Goal: Task Accomplishment & Management: Complete application form

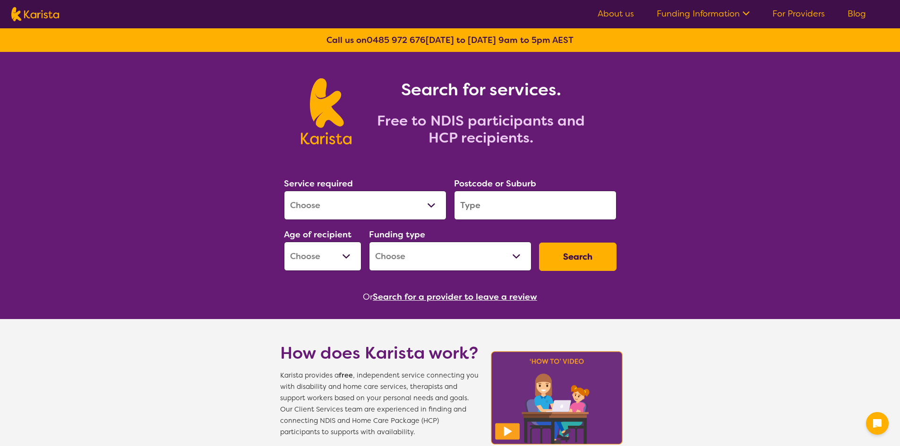
click at [405, 207] on select "Allied Health Assistant Assessment ([MEDICAL_DATA] or [MEDICAL_DATA]) Behaviour…" at bounding box center [365, 205] width 162 height 29
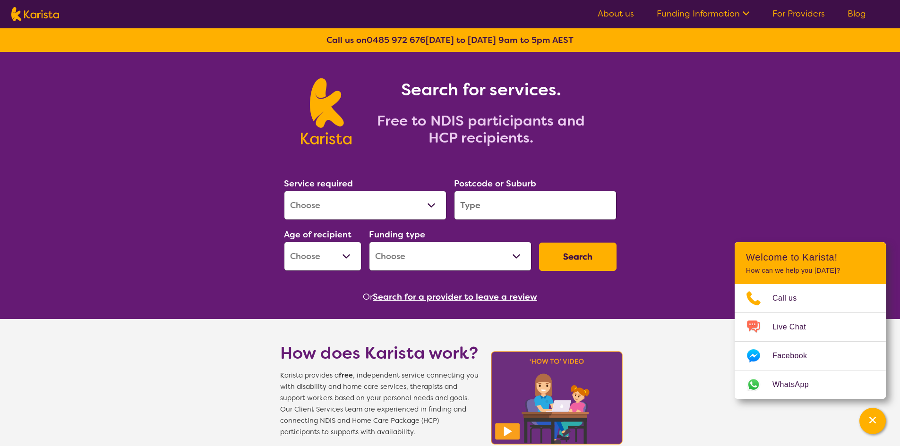
select select "[MEDICAL_DATA]"
click at [284, 191] on select "Allied Health Assistant Assessment ([MEDICAL_DATA] or [MEDICAL_DATA]) Behaviour…" at bounding box center [365, 205] width 162 height 29
click at [505, 202] on input "search" at bounding box center [535, 205] width 162 height 29
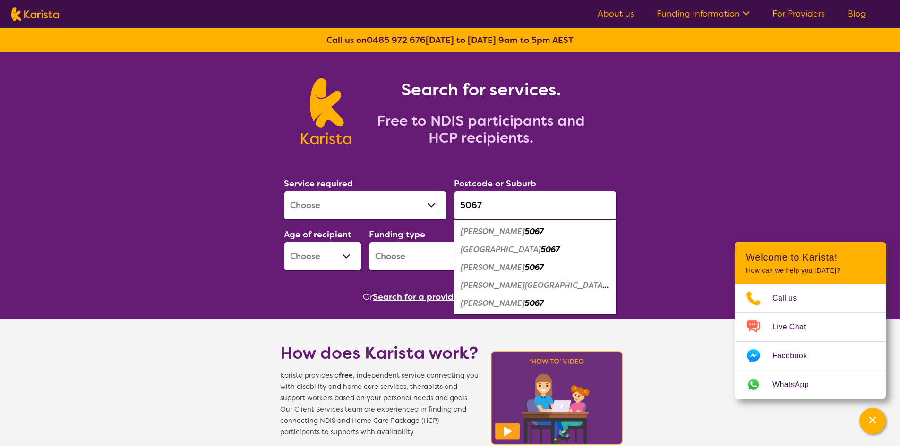
type input "5067"
click at [525, 264] on em "5067" at bounding box center [534, 268] width 19 height 10
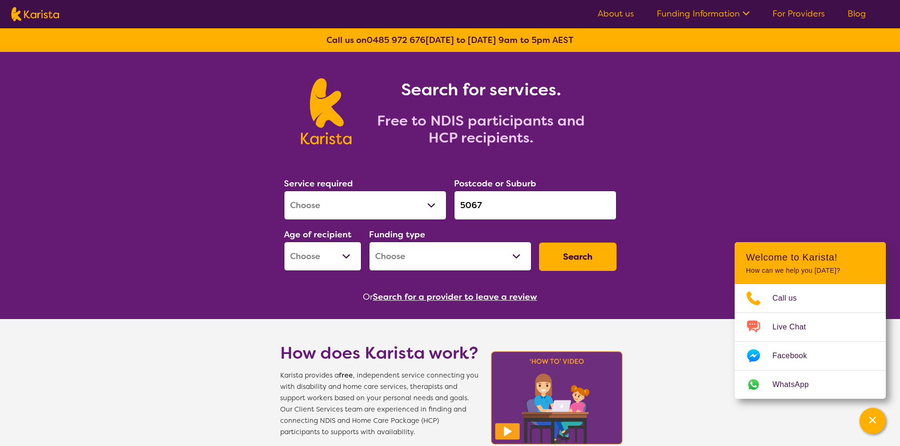
click at [350, 262] on select "Early Childhood - 0 to 9 Child - 10 to 11 Adolescent - 12 to 17 Adult - 18 to 6…" at bounding box center [322, 256] width 77 height 29
select select "CH"
click at [284, 242] on select "Early Childhood - 0 to 9 Child - 10 to 11 Adolescent - 12 to 17 Adult - 18 to 6…" at bounding box center [322, 256] width 77 height 29
click at [504, 265] on select "Home Care Package (HCP) National Disability Insurance Scheme (NDIS) I don't know" at bounding box center [450, 256] width 162 height 29
select select "NDIS"
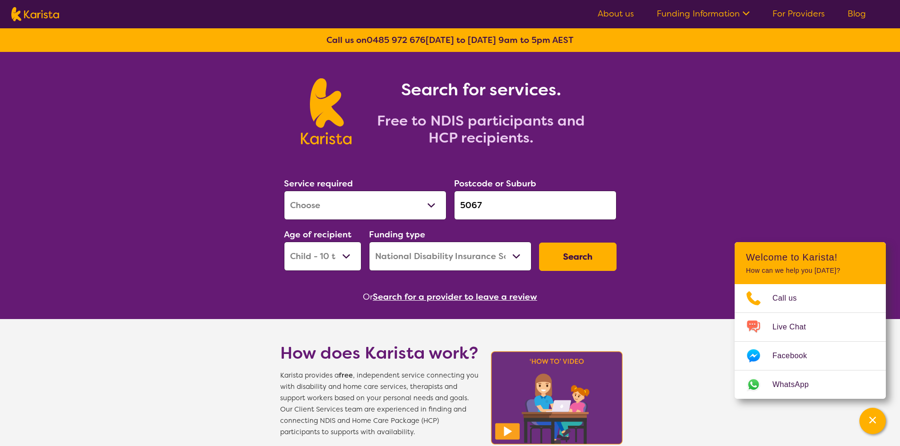
click at [369, 242] on select "Home Care Package (HCP) National Disability Insurance Scheme (NDIS) I don't know" at bounding box center [450, 256] width 162 height 29
click at [577, 259] on button "Search" at bounding box center [577, 257] width 77 height 28
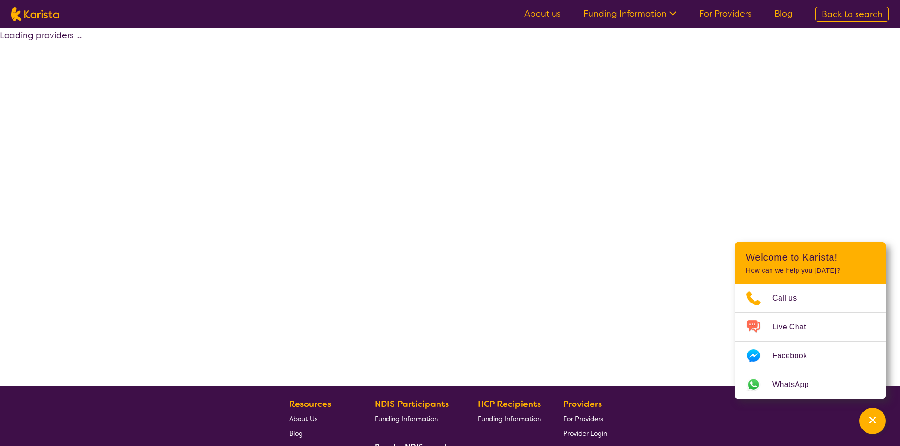
select select "by_score"
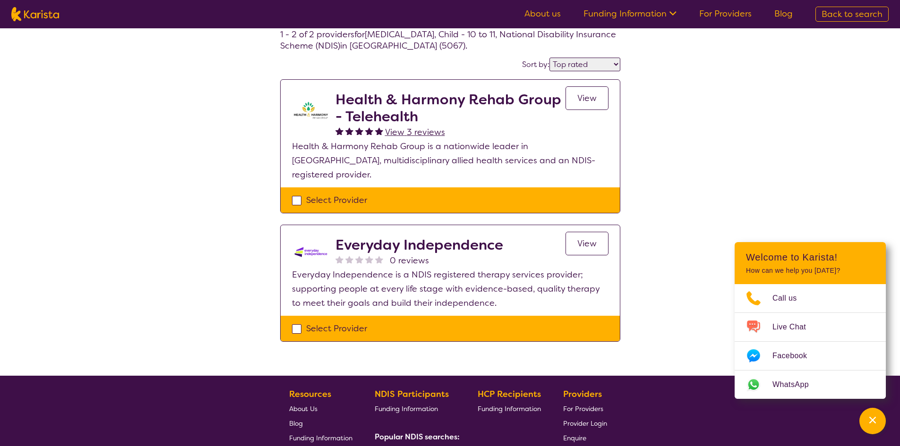
scroll to position [47, 0]
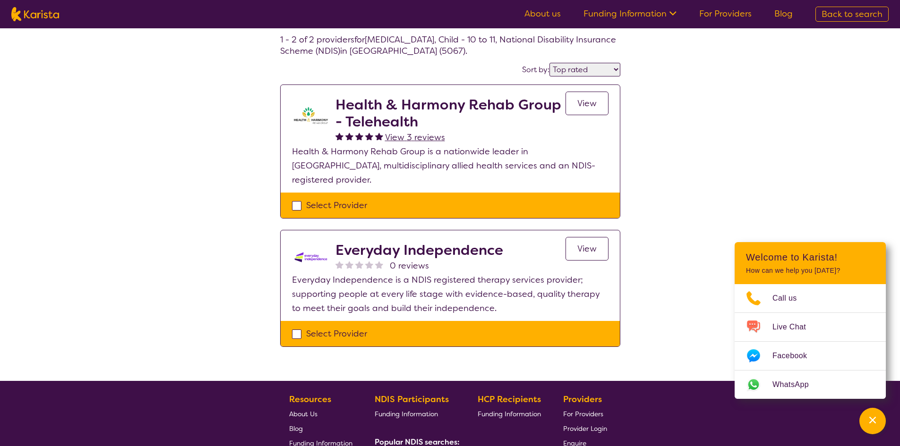
click at [297, 198] on div "Select Provider" at bounding box center [450, 205] width 316 height 14
checkbox input "true"
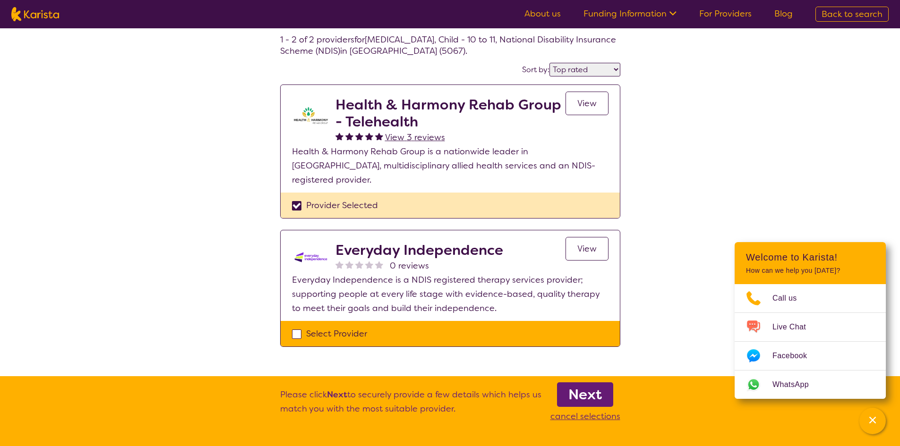
click at [586, 394] on b "Next" at bounding box center [585, 394] width 34 height 19
